Goal: Navigation & Orientation: Find specific page/section

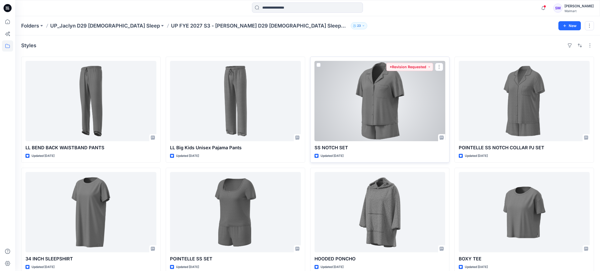
click at [392, 116] on div at bounding box center [380, 101] width 131 height 80
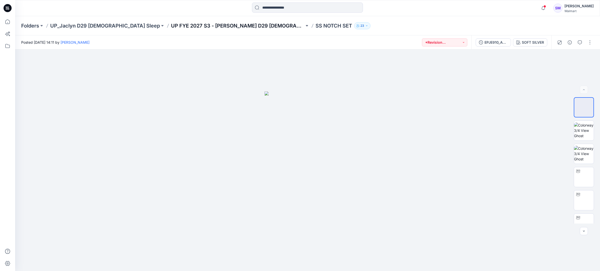
click at [216, 26] on p "UP FYE 2027 S3 - [PERSON_NAME] D29 [DEMOGRAPHIC_DATA] Sleepwear" at bounding box center [238, 25] width 134 height 7
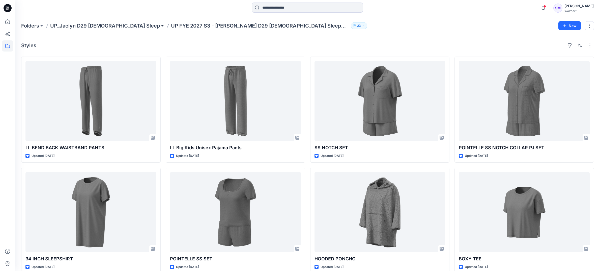
click at [160, 26] on button at bounding box center [162, 25] width 5 height 7
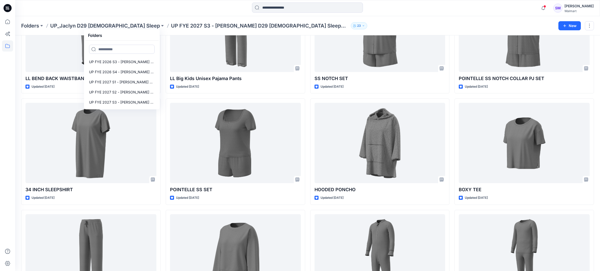
scroll to position [80, 0]
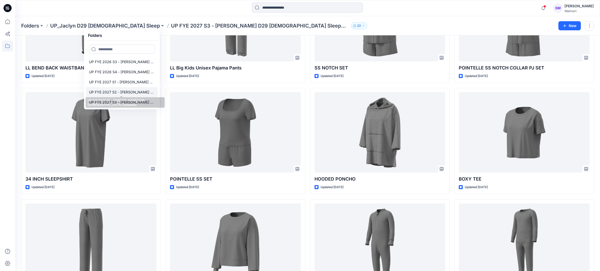
click at [123, 91] on p "UP FYE 2027 S2 - [PERSON_NAME] D29 [DEMOGRAPHIC_DATA] Sleepwear" at bounding box center [122, 92] width 66 height 6
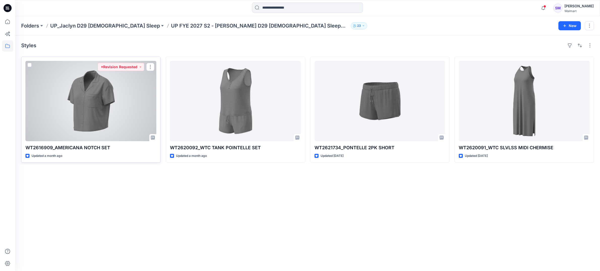
click at [101, 121] on div at bounding box center [90, 101] width 131 height 80
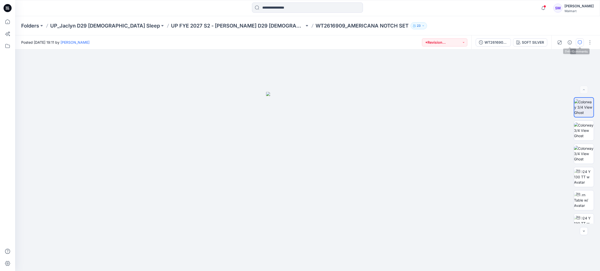
click at [579, 42] on icon "button" at bounding box center [580, 42] width 4 height 4
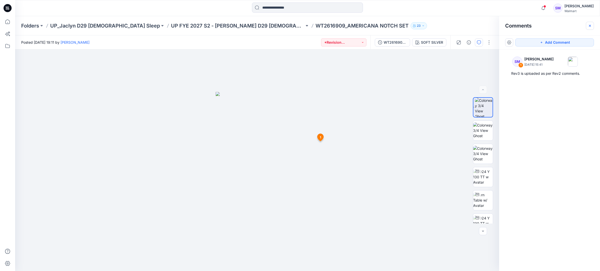
click at [590, 26] on icon "button" at bounding box center [590, 26] width 4 height 4
